Goal: Task Accomplishment & Management: Manage account settings

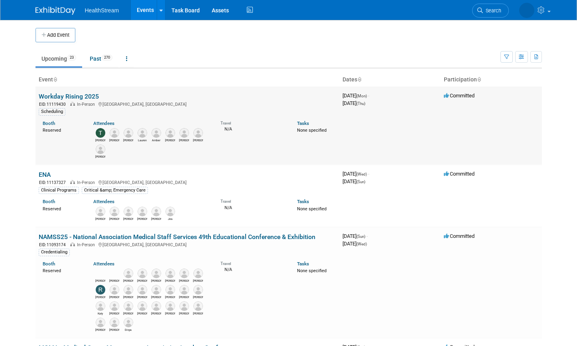
click at [55, 95] on link "Workday Rising 2025" at bounding box center [69, 96] width 60 height 8
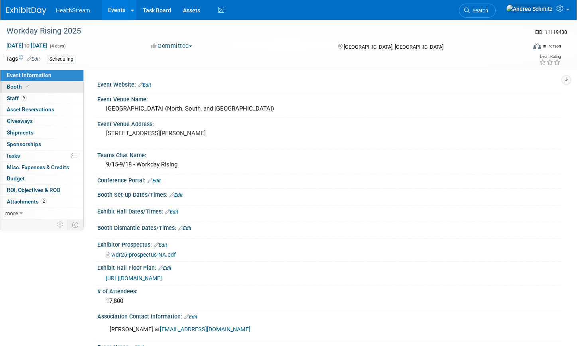
click at [19, 84] on span "Booth" at bounding box center [19, 86] width 24 height 6
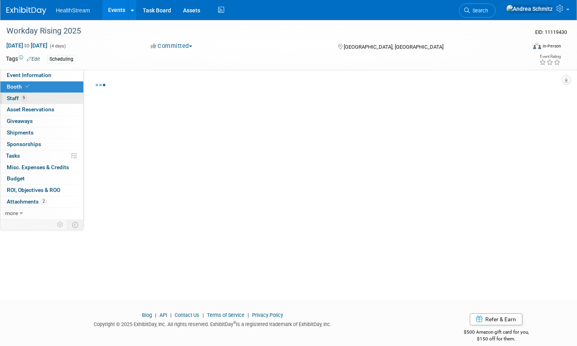
click at [20, 97] on span "Staff 9" at bounding box center [17, 98] width 20 height 6
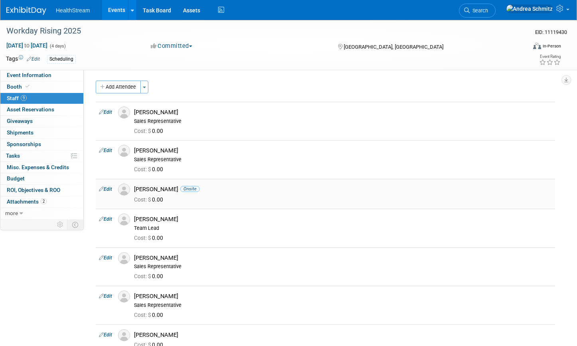
click at [112, 188] on link "Edit" at bounding box center [105, 189] width 13 height 6
select select "1ad18ae1-faf2-4d89-81de-f00d604e3e5a"
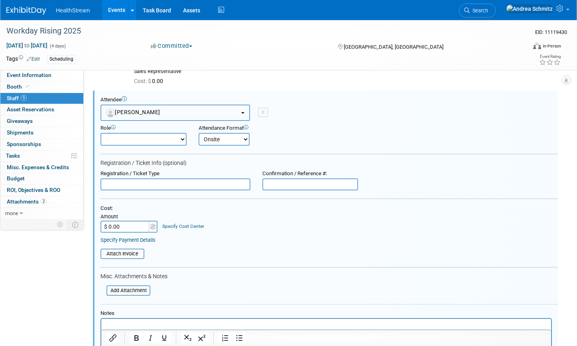
click at [145, 112] on span "[PERSON_NAME]" at bounding box center [133, 112] width 54 height 6
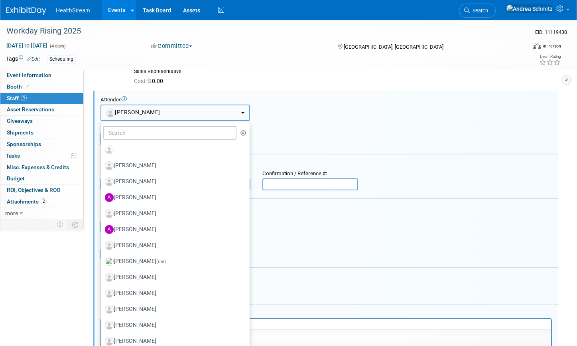
click at [145, 112] on span "[PERSON_NAME]" at bounding box center [133, 112] width 54 height 6
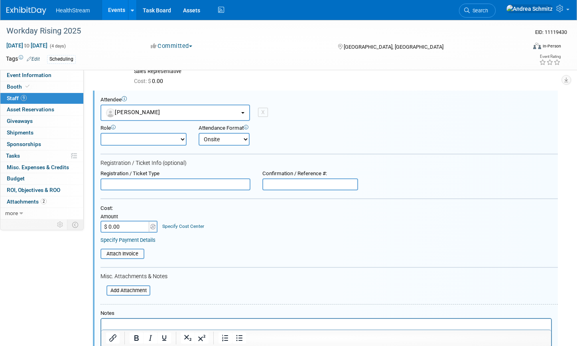
click at [404, 116] on div "Attendee <img src="[URL][DOMAIN_NAME]" style="width: 22px; height: 22px; border…" at bounding box center [328, 108] width 457 height 24
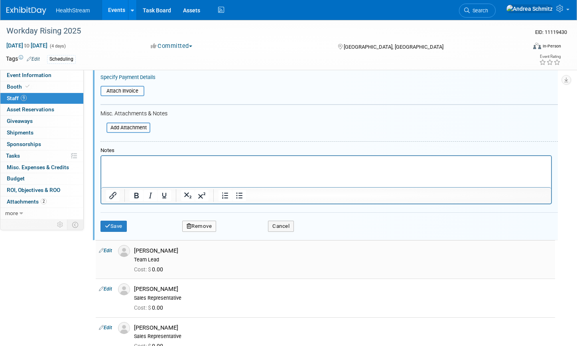
scroll to position [287, 0]
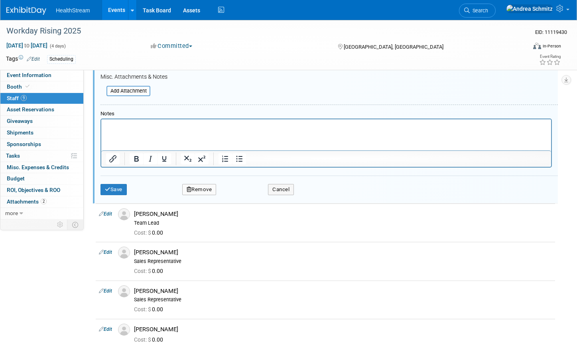
click at [197, 191] on button "Remove" at bounding box center [199, 189] width 34 height 11
click at [243, 198] on link "Yes" at bounding box center [242, 196] width 23 height 13
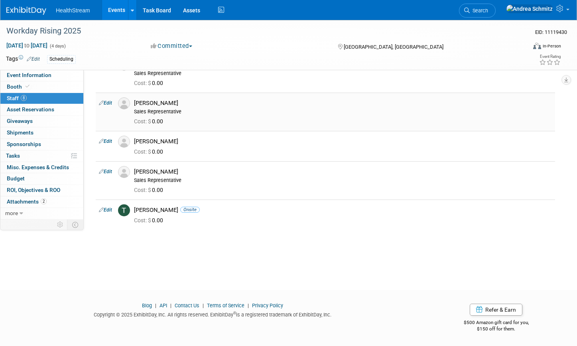
click at [109, 104] on link "Edit" at bounding box center [105, 103] width 13 height 6
select select "552bf931-cfaa-4ed4-ac17-3d2058345b12"
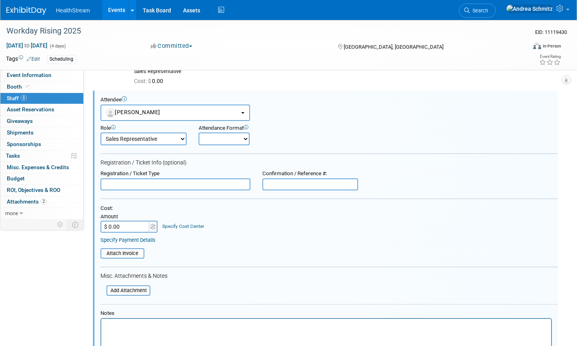
scroll to position [404, 0]
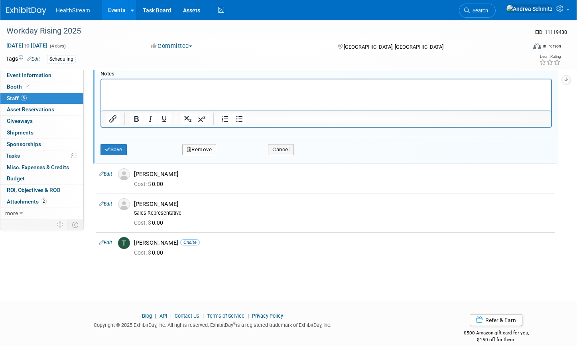
click at [201, 151] on button "Remove" at bounding box center [199, 149] width 34 height 11
click at [240, 158] on link "Yes" at bounding box center [242, 156] width 23 height 13
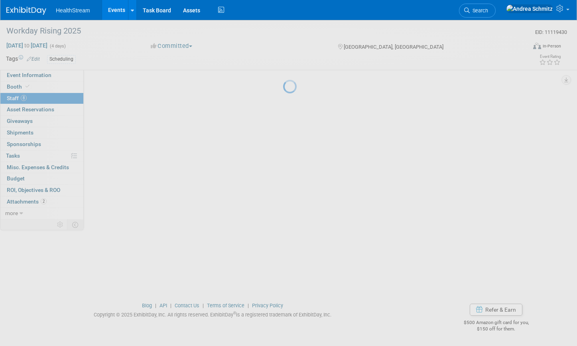
scroll to position [163, 0]
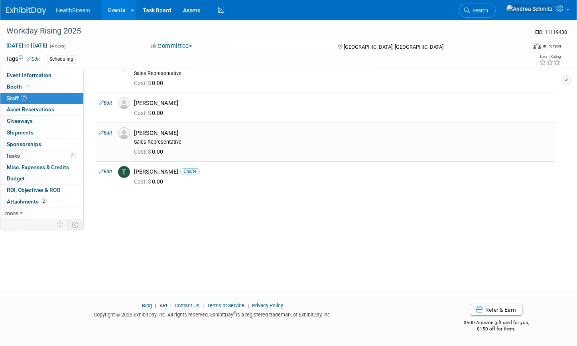
click at [109, 132] on link "Edit" at bounding box center [105, 133] width 13 height 6
select select "07f532f7-66fd-4f9a-bf0d-49a43d680ec6"
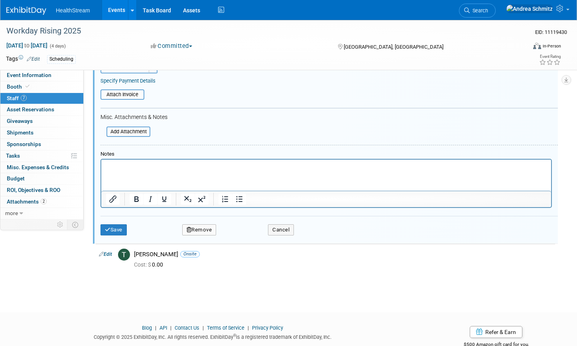
scroll to position [354, 0]
click at [197, 227] on button "Remove" at bounding box center [199, 229] width 34 height 11
click at [243, 241] on link "Yes" at bounding box center [242, 236] width 23 height 13
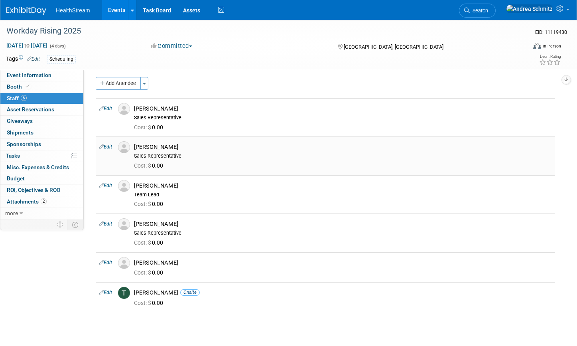
scroll to position [0, 0]
